Goal: Information Seeking & Learning: Learn about a topic

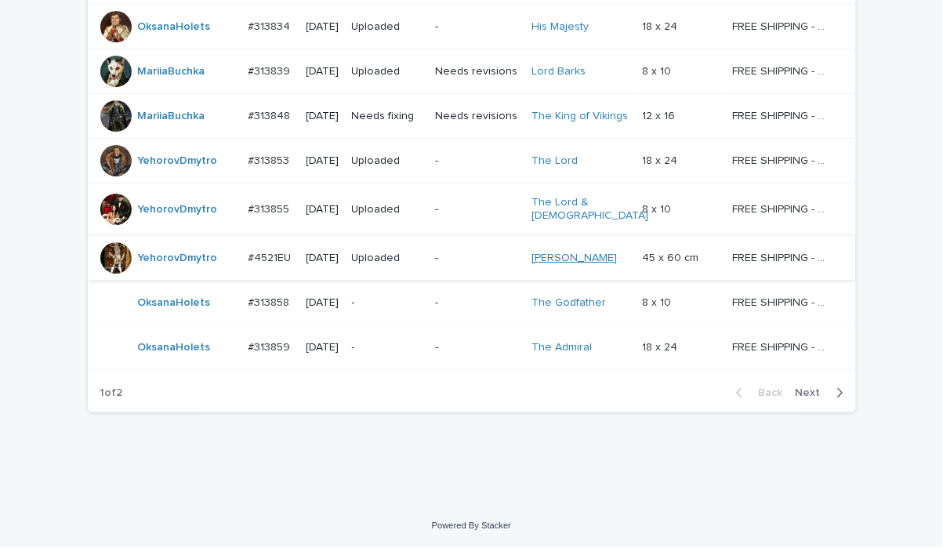
scroll to position [1495, 0]
click at [801, 391] on span "Next" at bounding box center [813, 392] width 35 height 11
